Goal: Information Seeking & Learning: Learn about a topic

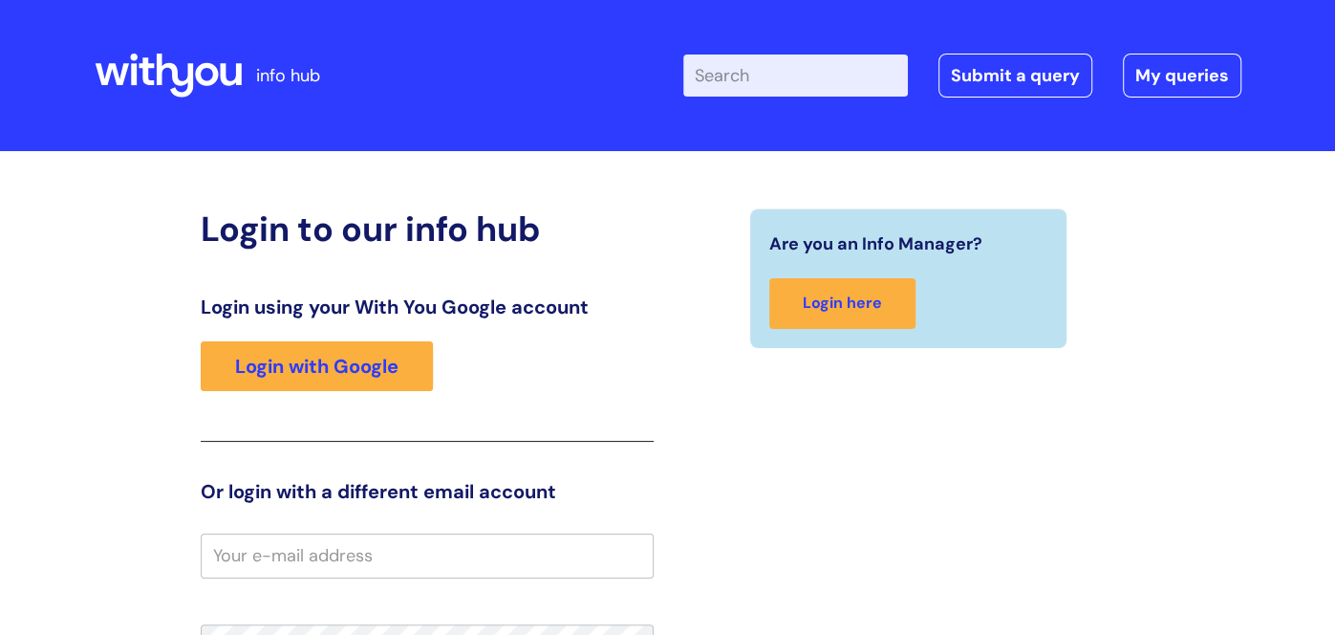
click at [824, 85] on input "Enter your search term here..." at bounding box center [795, 75] width 225 height 42
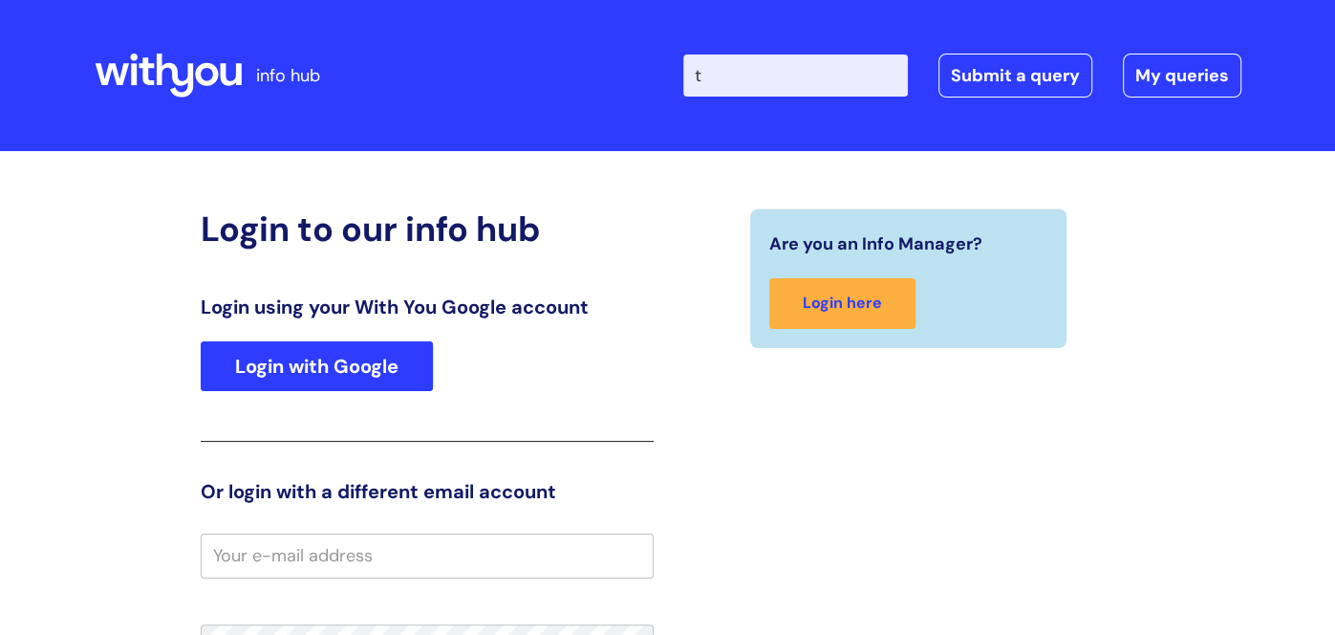
type input "t"
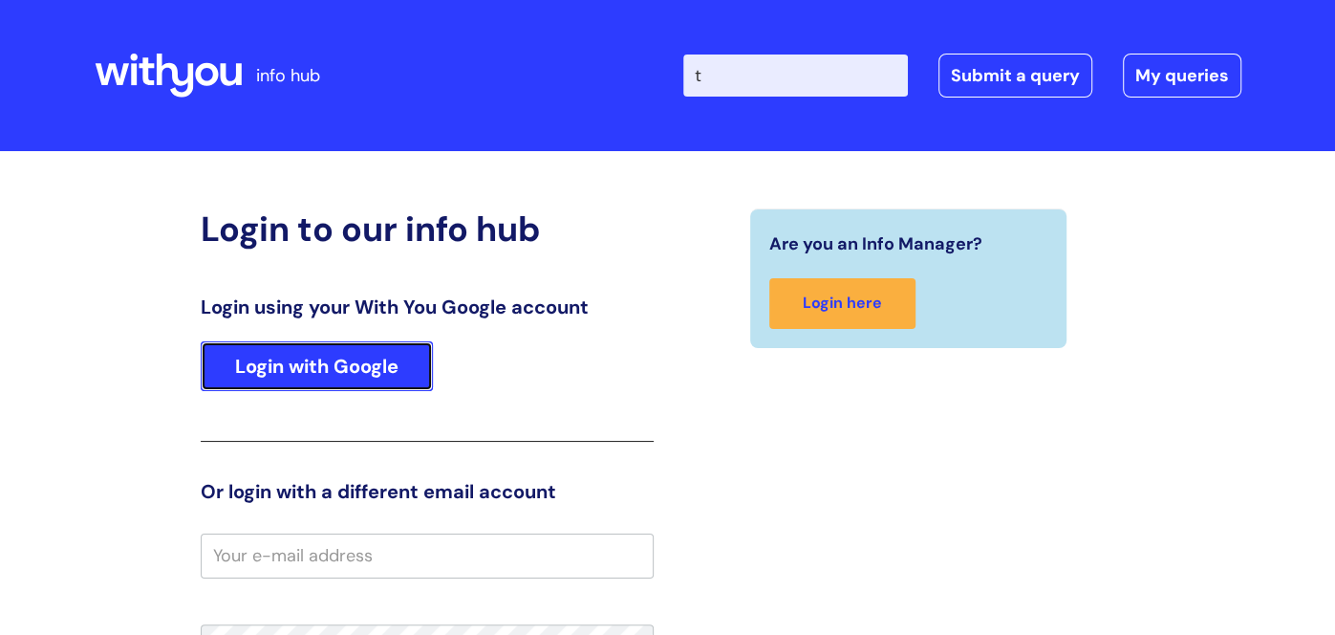
click at [284, 384] on link "Login with Google" at bounding box center [317, 366] width 232 height 50
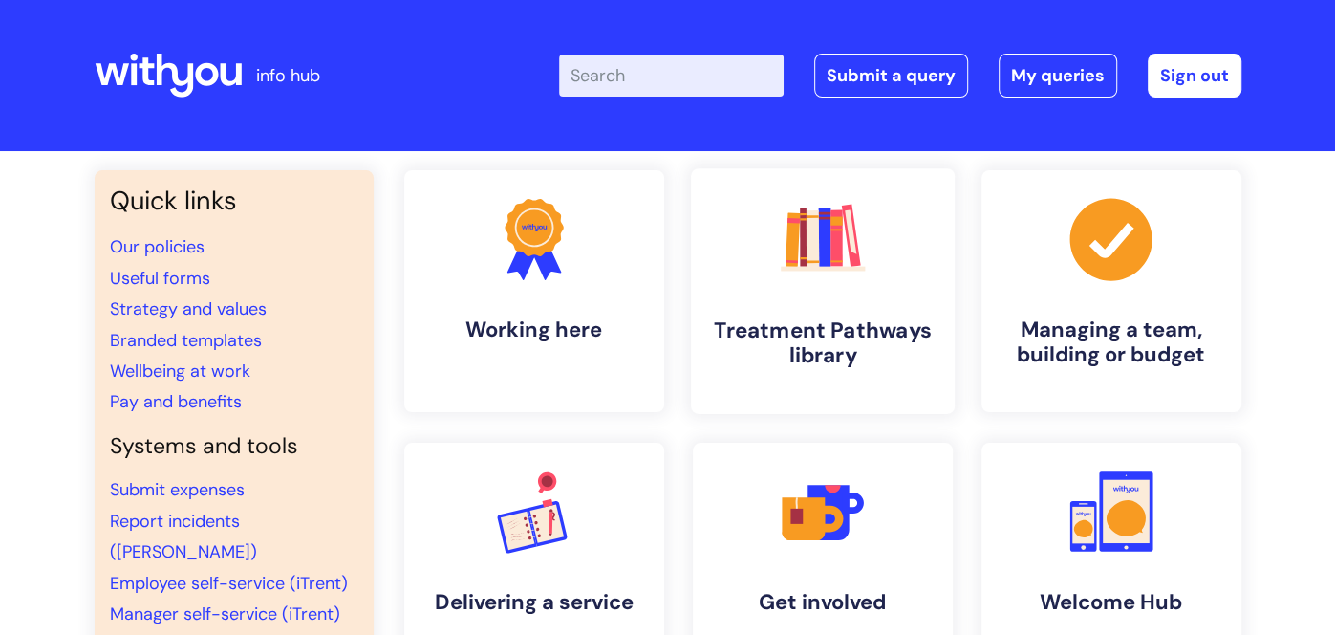
click at [811, 325] on h4 "Treatment Pathways library" at bounding box center [822, 343] width 233 height 52
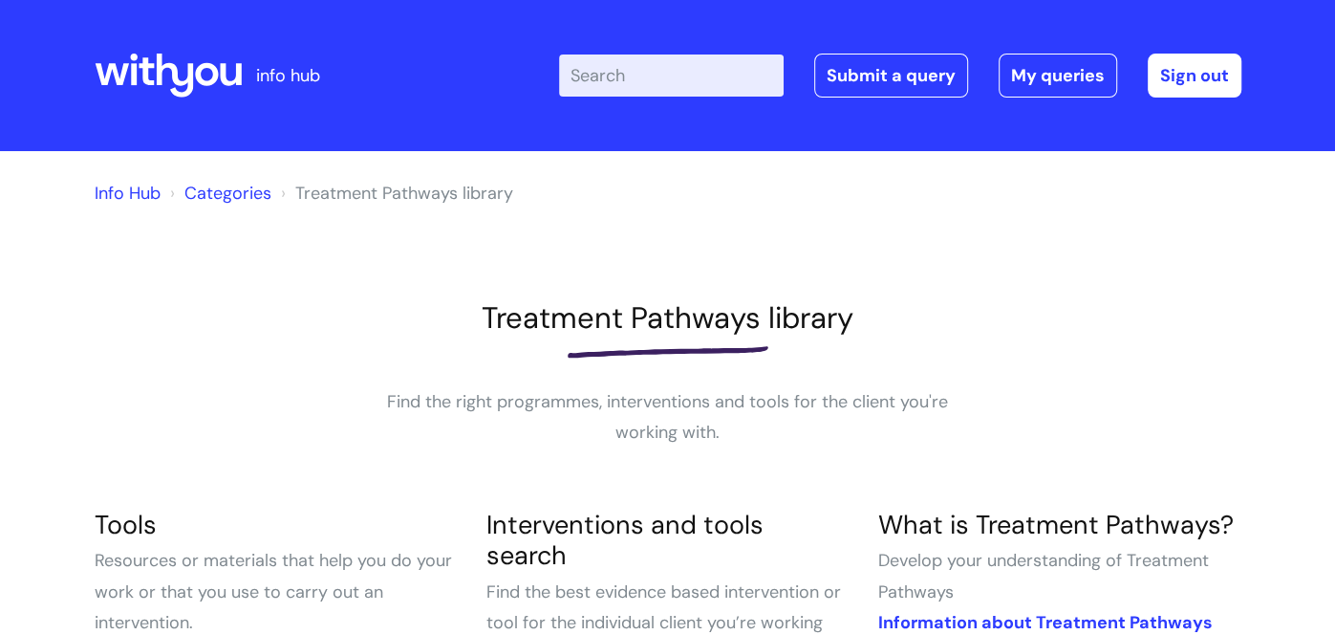
click at [679, 76] on input "Enter your search term here..." at bounding box center [671, 75] width 225 height 42
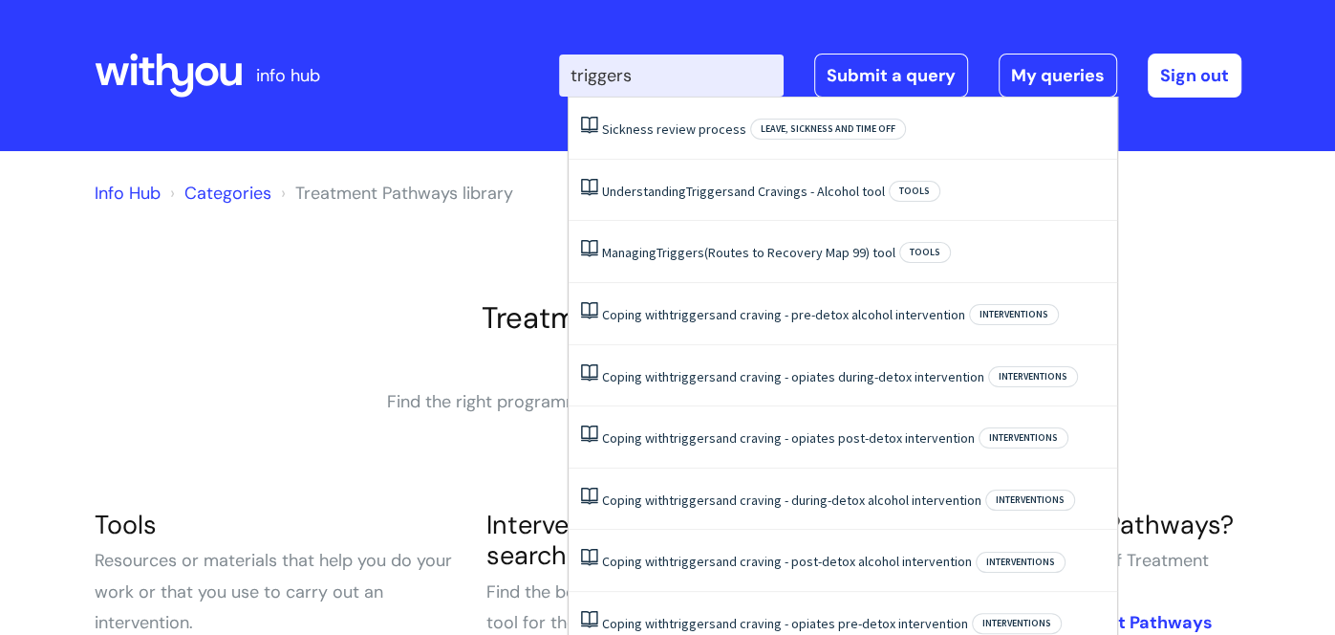
type input "triggers"
click button "Search" at bounding box center [0, 0] width 0 height 0
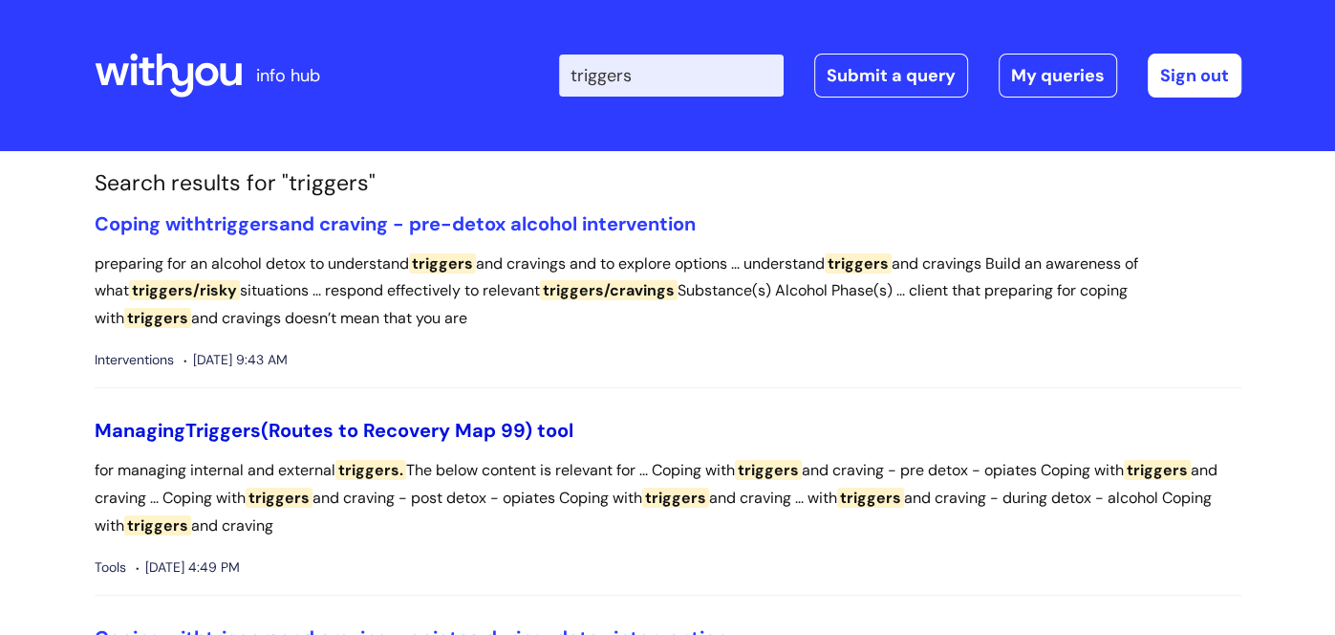
click at [443, 434] on link "Managing Triggers (Routes to Recovery Map 99) tool" at bounding box center [334, 430] width 479 height 25
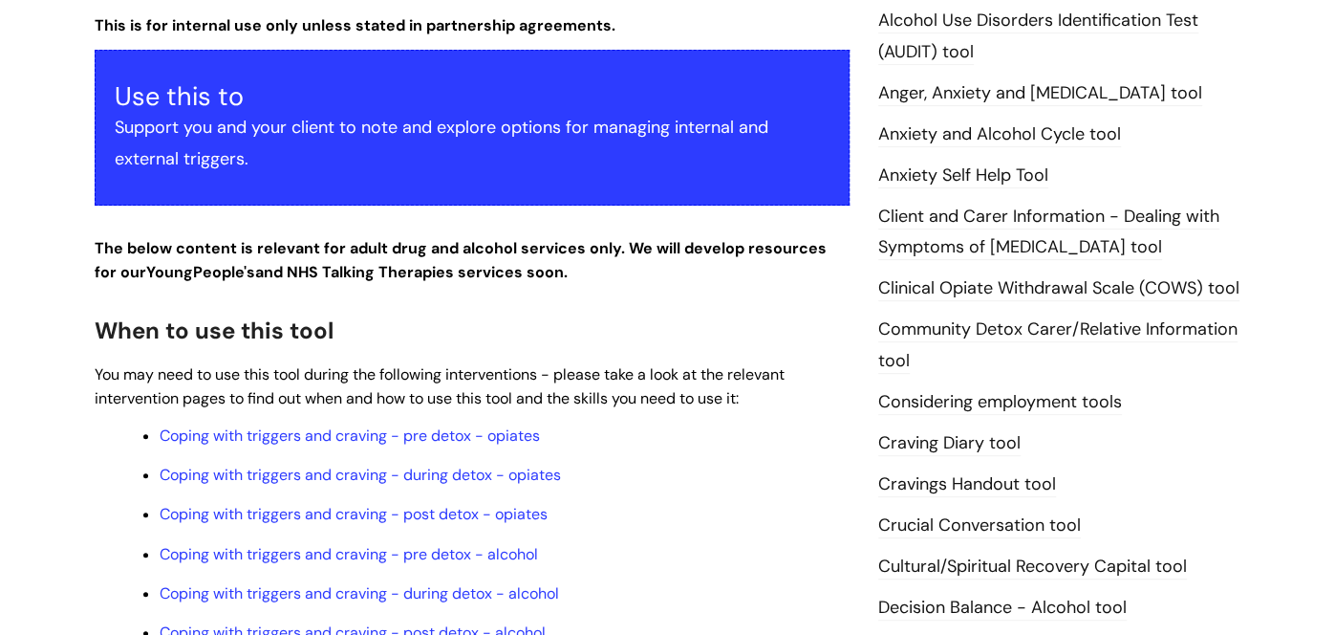
scroll to position [453, 0]
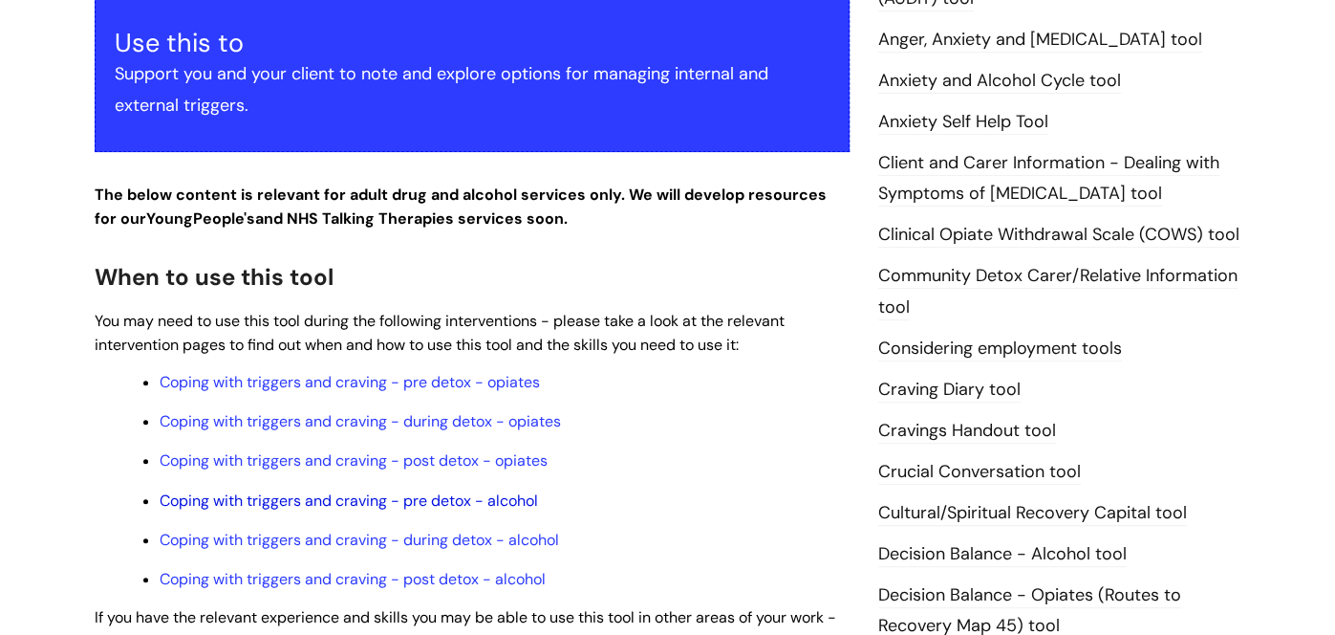
click at [369, 502] on link "Coping with triggers and craving - pre detox - alcohol" at bounding box center [349, 500] width 378 height 20
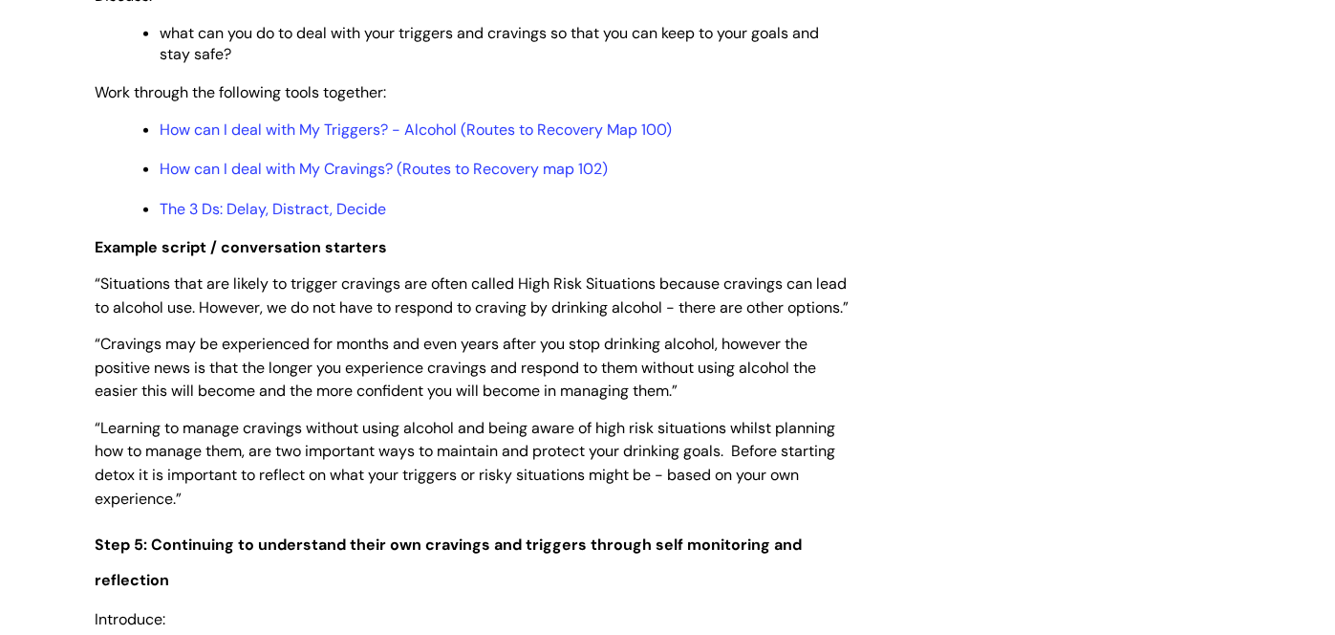
scroll to position [3557, 0]
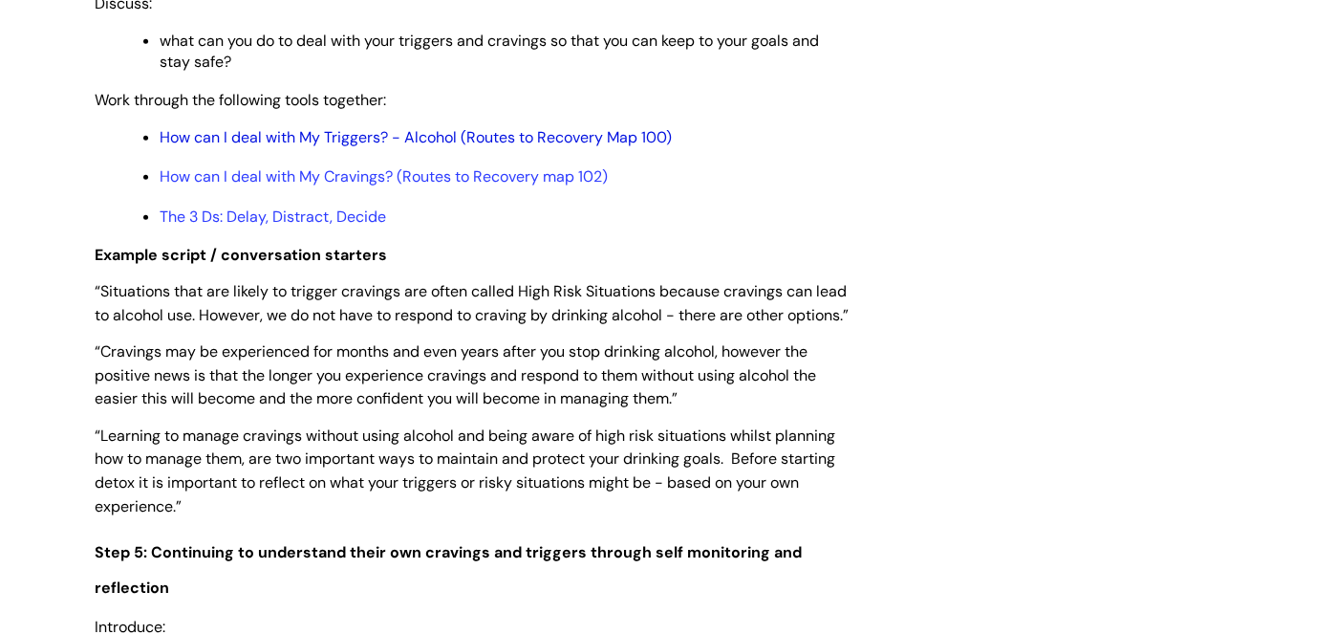
click at [301, 147] on link "How can I deal with My Triggers? - Alcohol (Routes to Recovery Map 100)" at bounding box center [416, 137] width 512 height 20
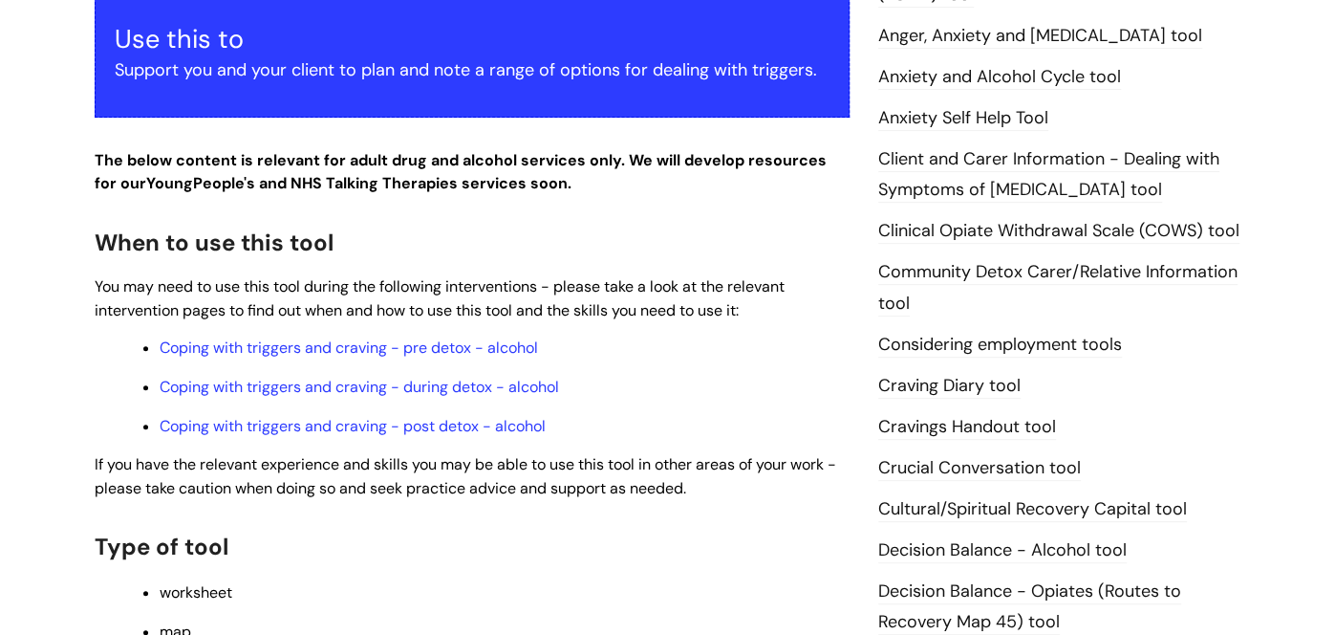
scroll to position [461, 0]
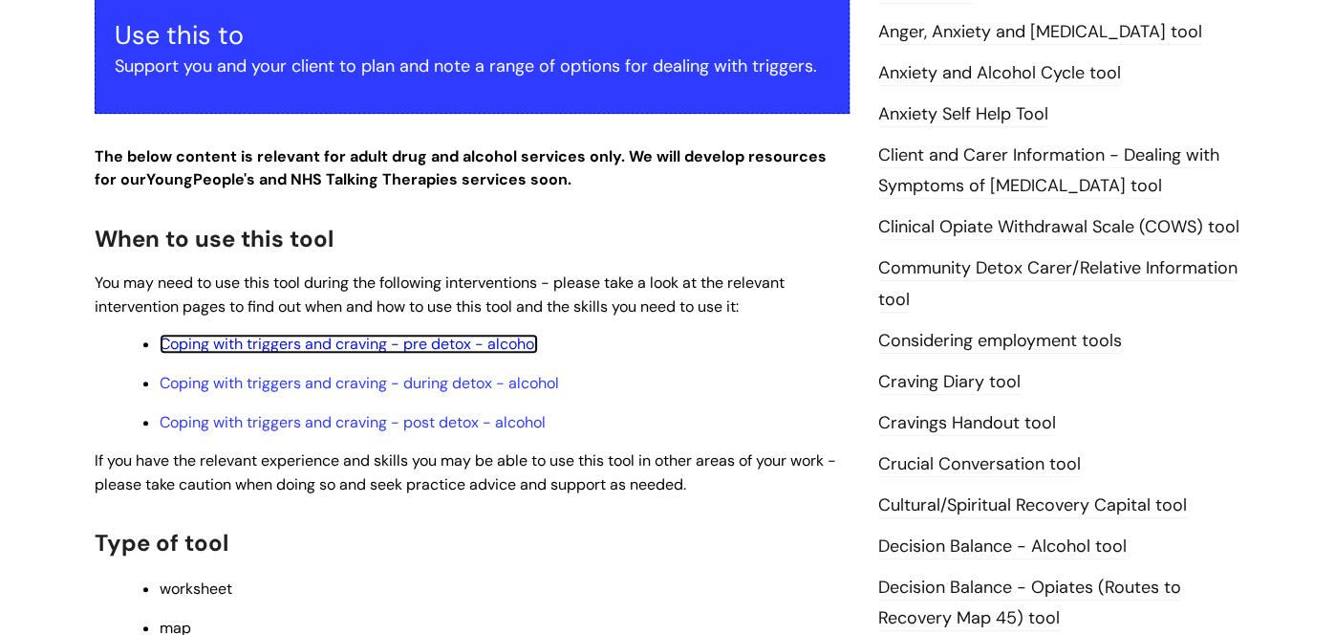
click at [479, 342] on link "Coping with triggers and craving - pre detox - alcohol" at bounding box center [349, 344] width 378 height 20
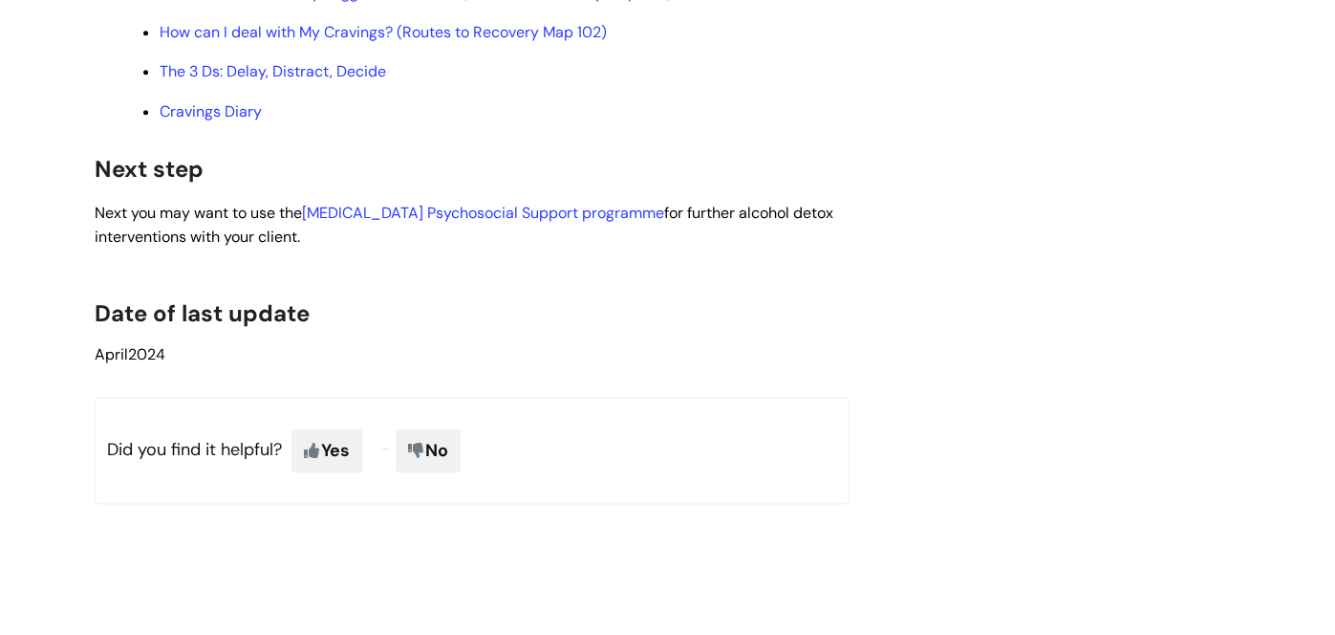
scroll to position [6331, 0]
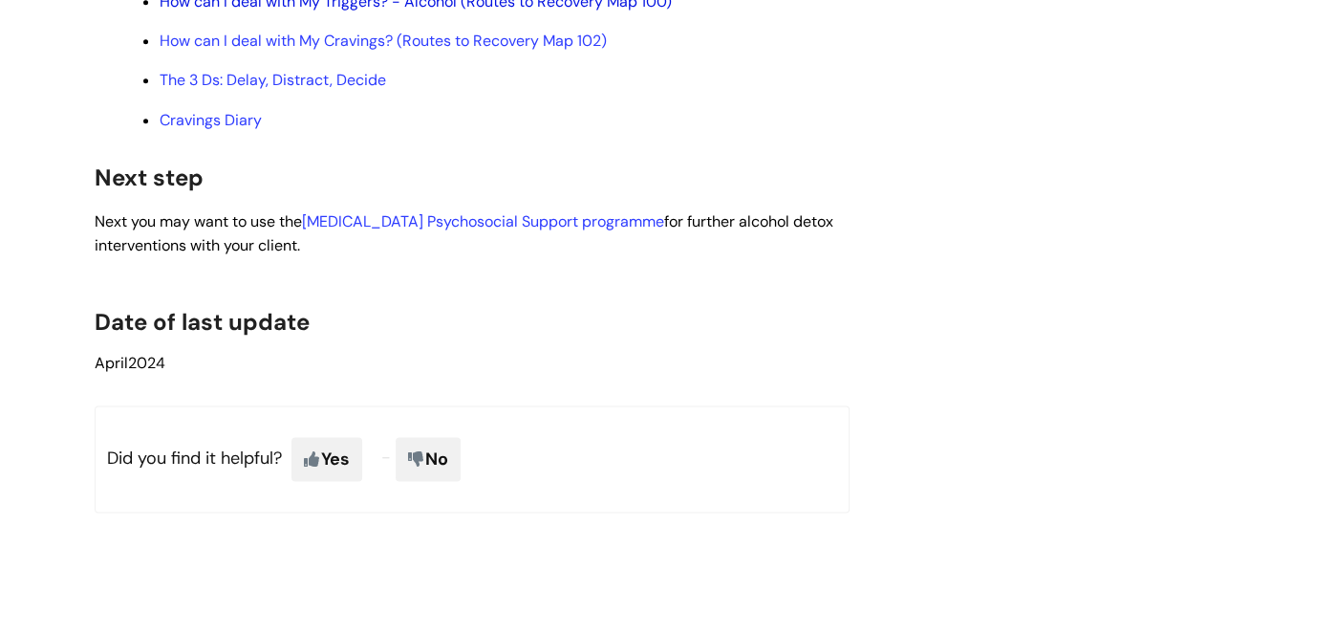
click at [291, 11] on link "How can I deal with My Triggers? - Alcohol (Routes to Recovery Map 100)" at bounding box center [416, 1] width 512 height 20
click at [297, 11] on link "How can I deal with My Triggers? - Alcohol (Routes to Recovery Map 100)" at bounding box center [416, 1] width 512 height 20
click at [248, 130] on link "Cravings Diary" at bounding box center [211, 120] width 102 height 20
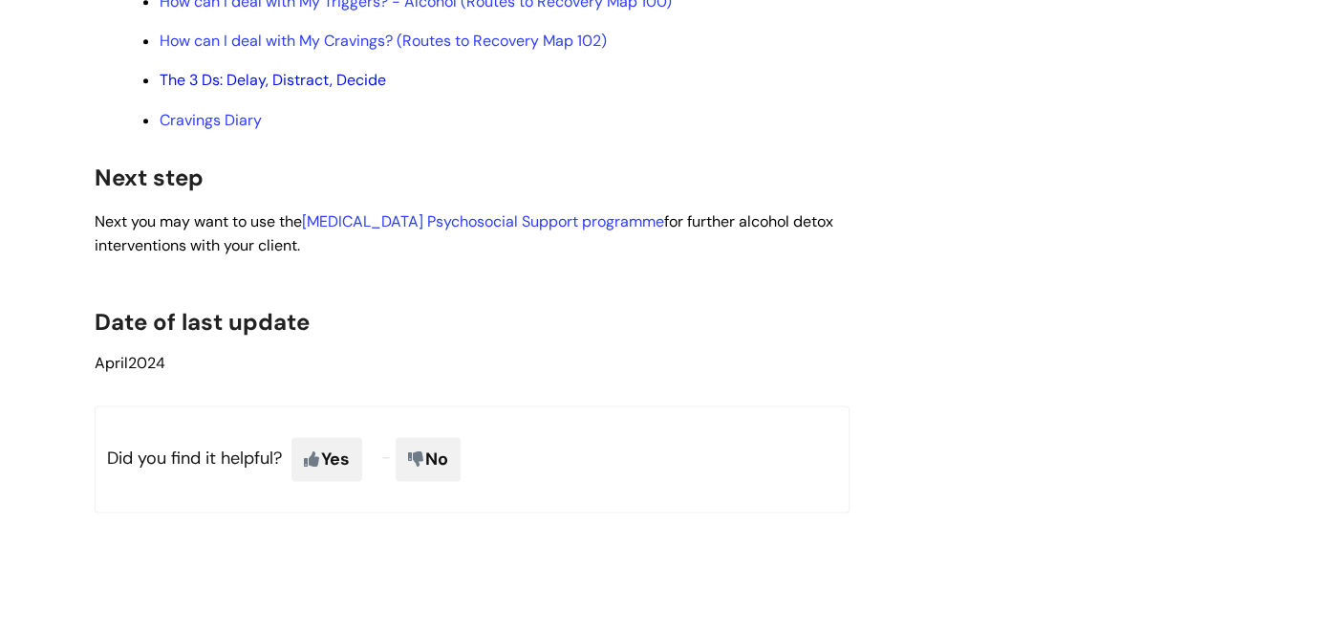
click at [300, 90] on link "The 3 Ds: Delay, Distract, Decide" at bounding box center [273, 80] width 226 height 20
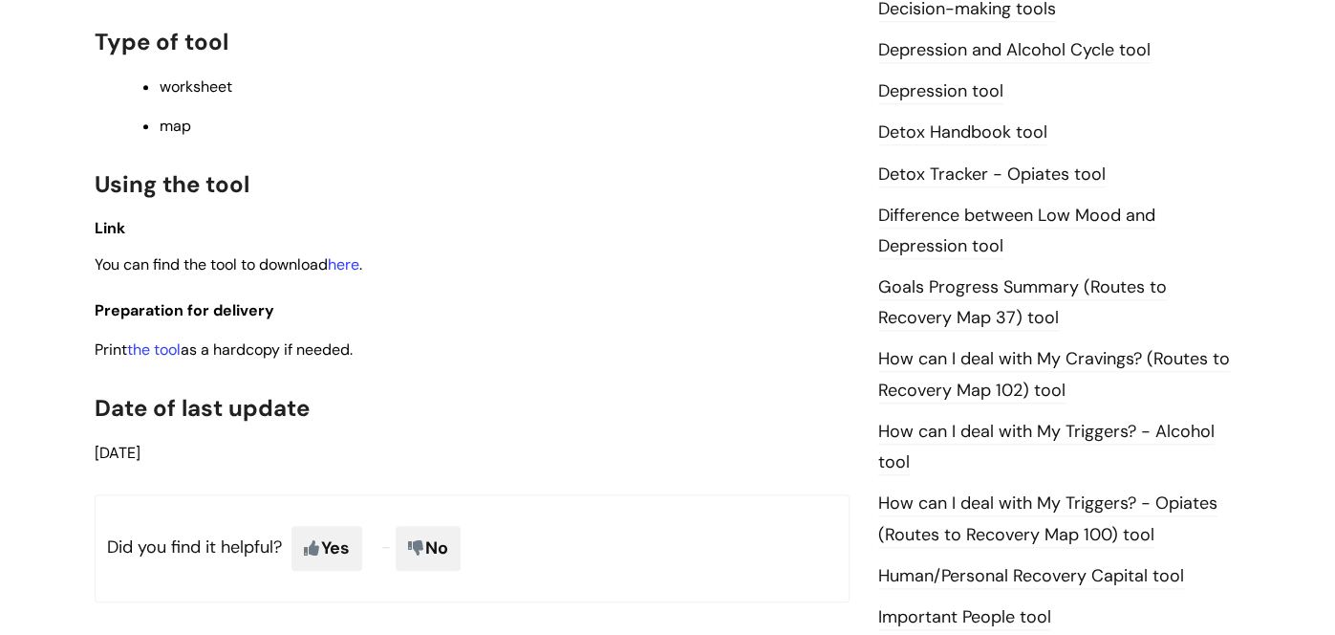
scroll to position [1114, 0]
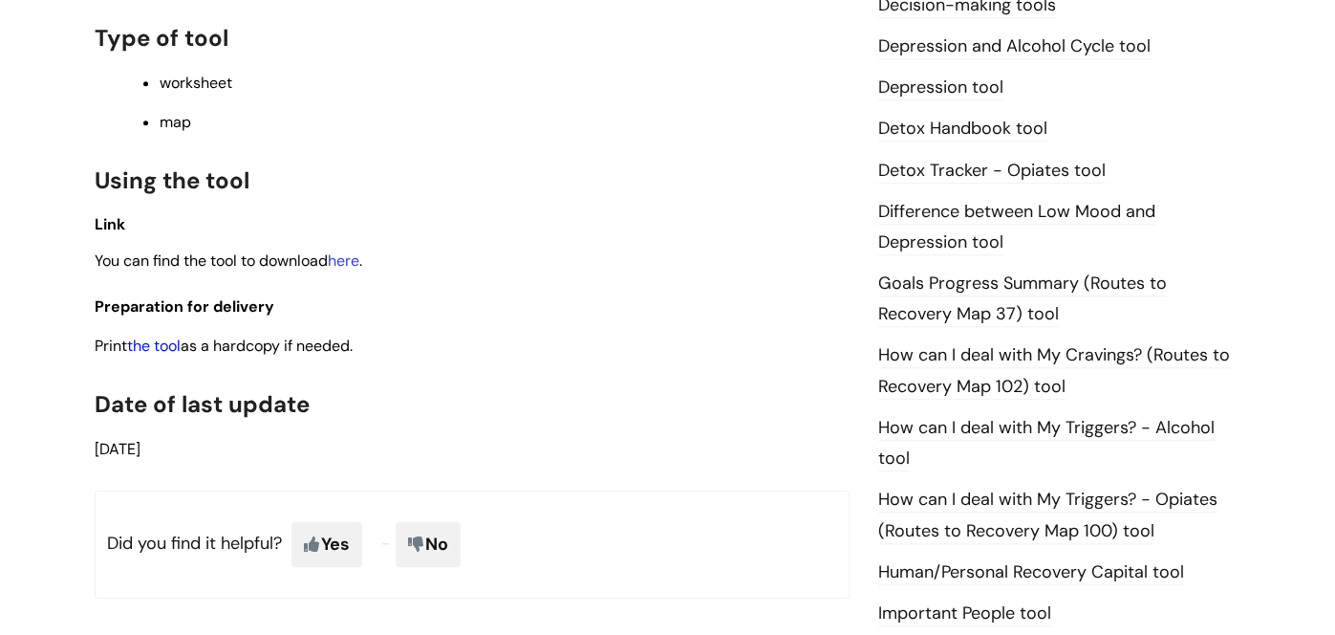
click at [162, 355] on link "the tool" at bounding box center [154, 345] width 54 height 20
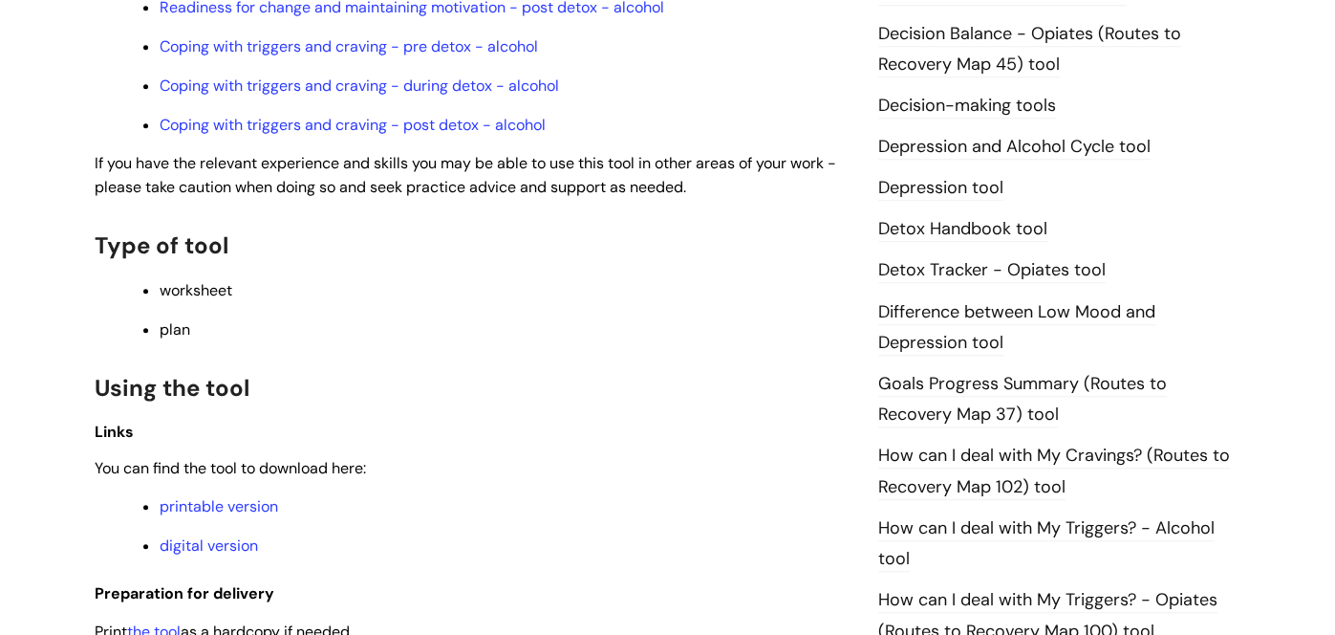
scroll to position [1273, 0]
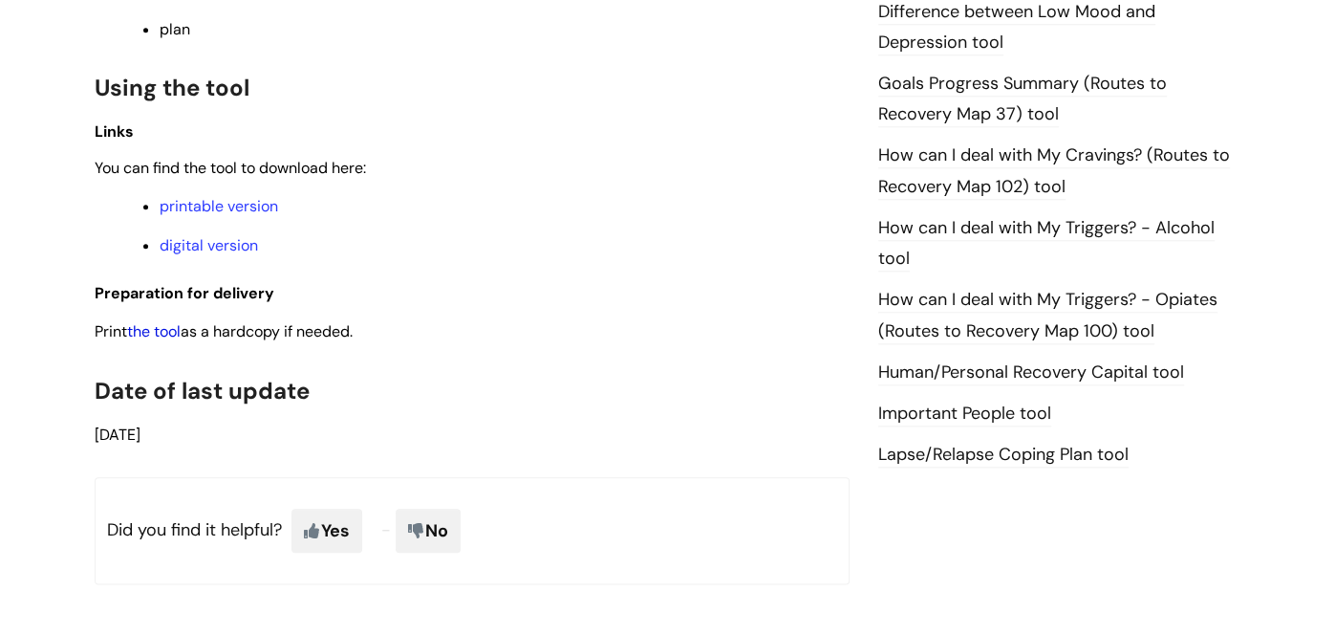
click at [158, 335] on link "the tool" at bounding box center [154, 331] width 54 height 20
